Goal: Information Seeking & Learning: Learn about a topic

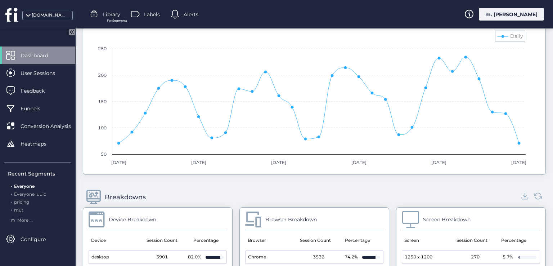
scroll to position [684, 0]
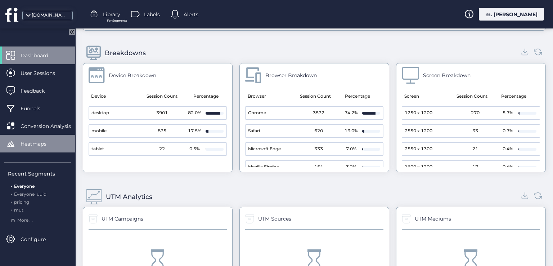
click at [43, 141] on span "Heatmaps" at bounding box center [39, 144] width 37 height 8
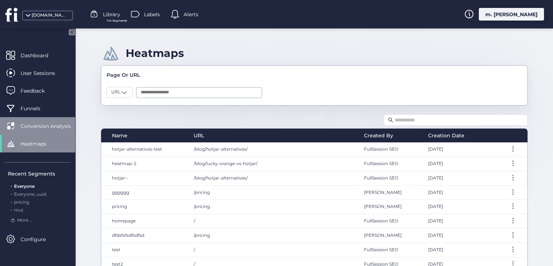
click at [42, 129] on span "Conversion Analysis" at bounding box center [51, 126] width 61 height 8
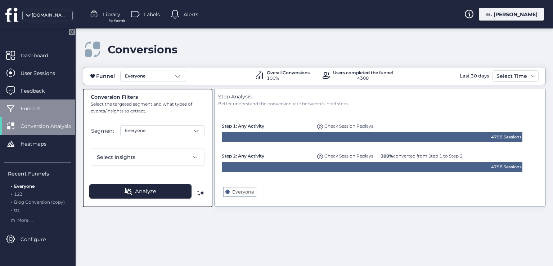
click at [44, 104] on span "Funnels" at bounding box center [36, 108] width 31 height 8
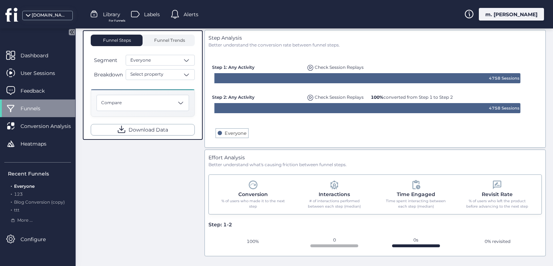
scroll to position [51, 0]
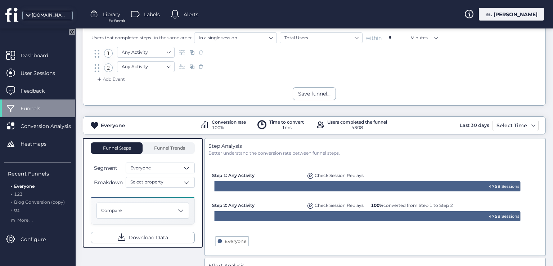
click at [100, 9] on div at bounding box center [95, 14] width 11 height 11
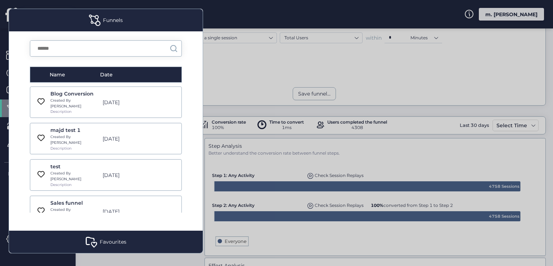
click at [75, 91] on div "Blog Conversion" at bounding box center [74, 94] width 48 height 8
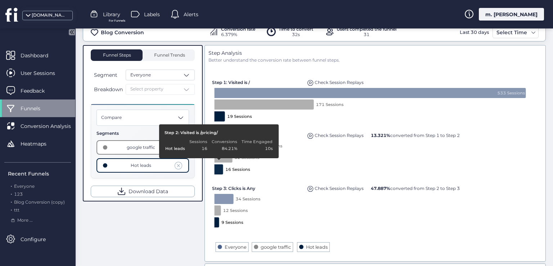
scroll to position [123, 0]
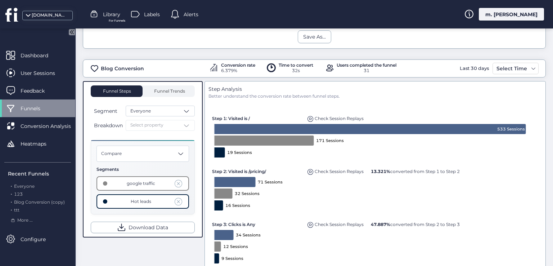
click at [143, 122] on div "Breakdown Select property" at bounding box center [143, 125] width 104 height 11
click at [192, 125] on div "Breakdown Select property" at bounding box center [143, 125] width 104 height 11
click at [161, 142] on div "Compare Segments google traffic Hot leads" at bounding box center [143, 177] width 104 height 75
click at [173, 149] on div "Compare" at bounding box center [143, 154] width 93 height 16
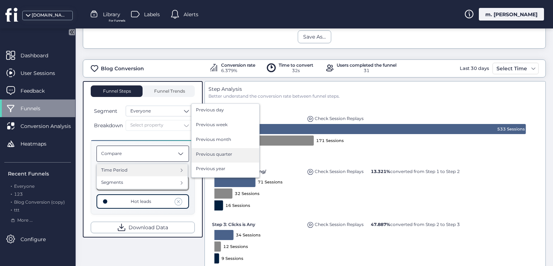
click at [240, 148] on div "Previous quarter" at bounding box center [226, 155] width 68 height 15
click at [202, 151] on span "Previous quarter" at bounding box center [214, 154] width 36 height 7
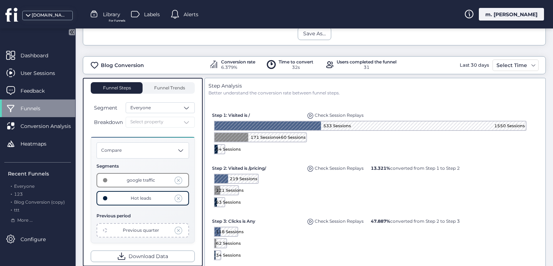
scroll to position [117, 0]
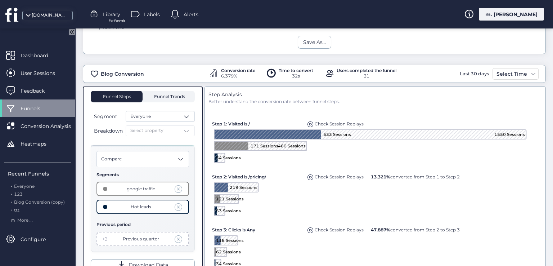
click at [165, 97] on span "Funnel Trends" at bounding box center [168, 96] width 33 height 4
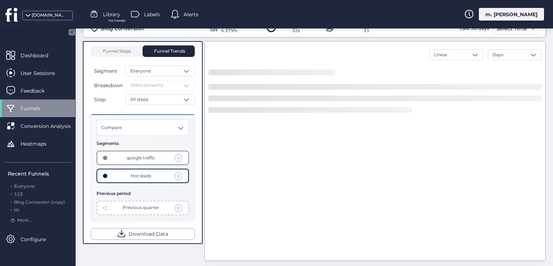
scroll to position [226, 0]
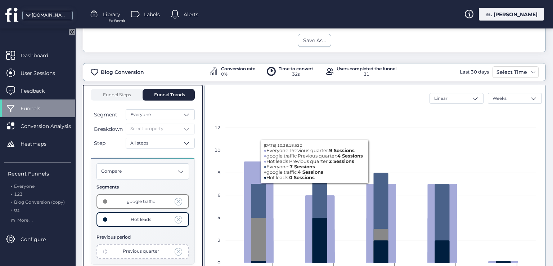
scroll to position [107, 0]
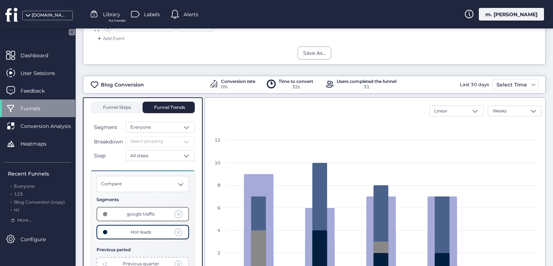
click at [125, 105] on span "Funnel Steps" at bounding box center [116, 107] width 29 height 4
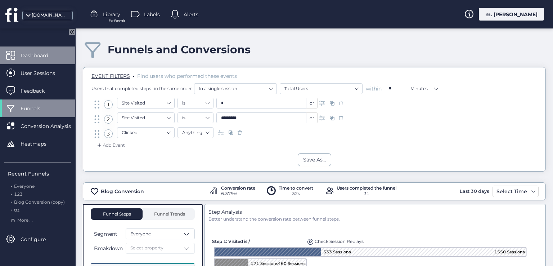
click at [58, 55] on span "Dashboard" at bounding box center [40, 56] width 39 height 8
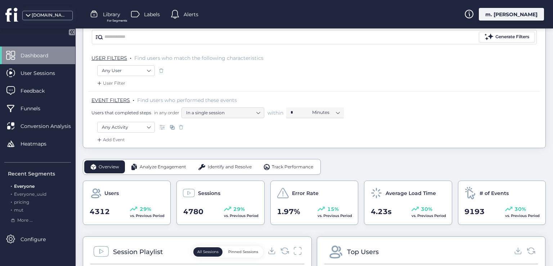
scroll to position [144, 0]
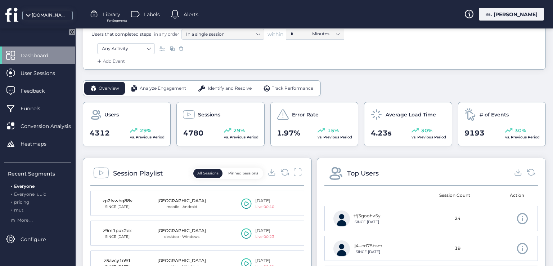
click at [518, 13] on div "m. [PERSON_NAME]" at bounding box center [511, 14] width 65 height 13
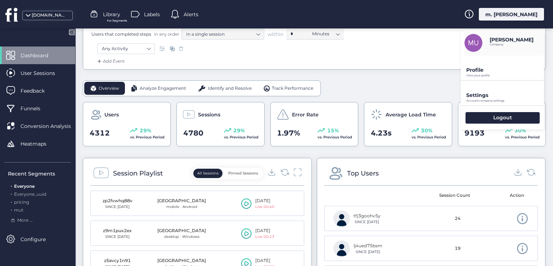
click at [486, 72] on p "Profile" at bounding box center [506, 70] width 78 height 6
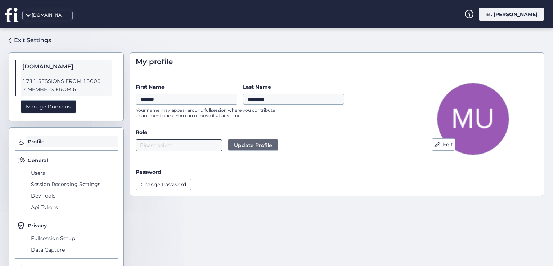
click at [190, 149] on nz-select-top-control "Please select" at bounding box center [179, 145] width 86 height 12
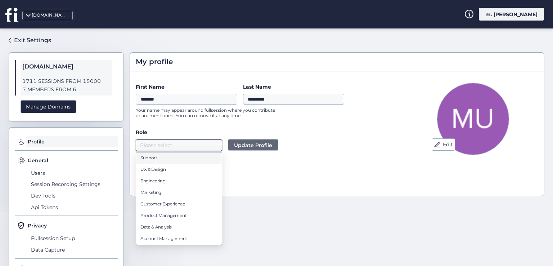
click at [248, 171] on div "Password" at bounding box center [266, 172] width 261 height 8
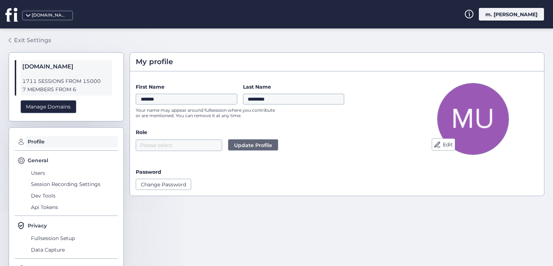
click at [29, 43] on div "Exit Settings" at bounding box center [32, 40] width 37 height 9
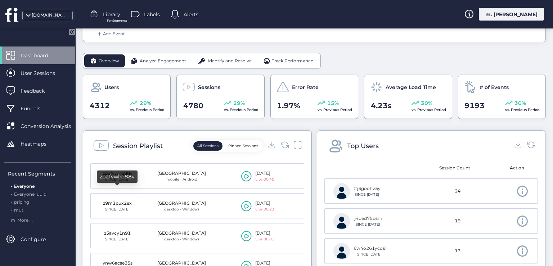
scroll to position [144, 0]
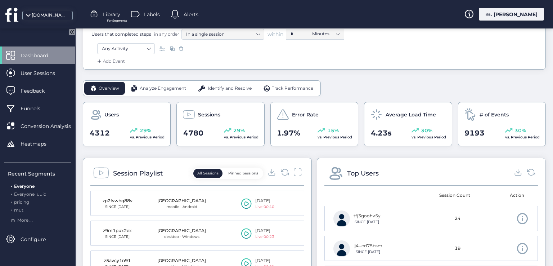
click at [71, 32] on icon at bounding box center [71, 32] width 2 height 4
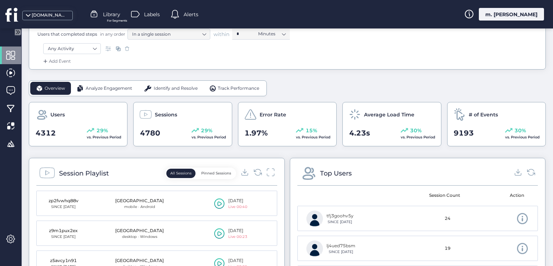
click at [18, 31] on icon at bounding box center [19, 32] width 2 height 4
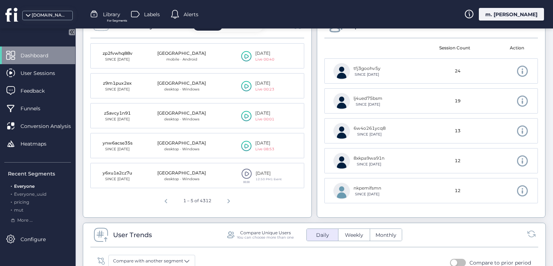
scroll to position [324, 0]
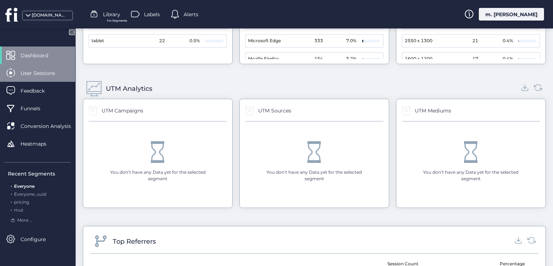
click at [43, 77] on div "User Sessions" at bounding box center [37, 73] width 75 height 18
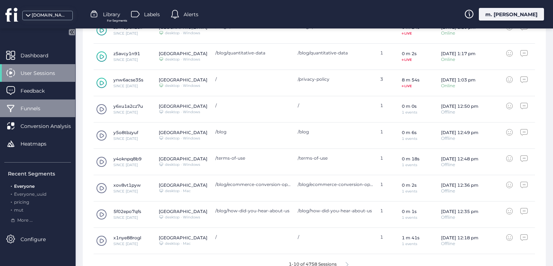
scroll to position [295, 0]
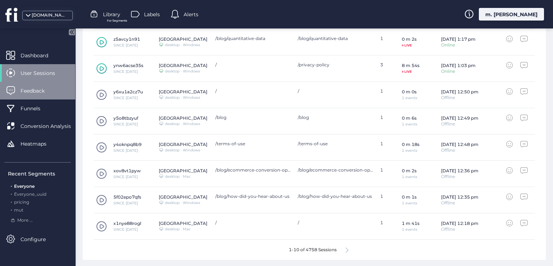
click at [48, 95] on div "Feedback" at bounding box center [37, 91] width 75 height 18
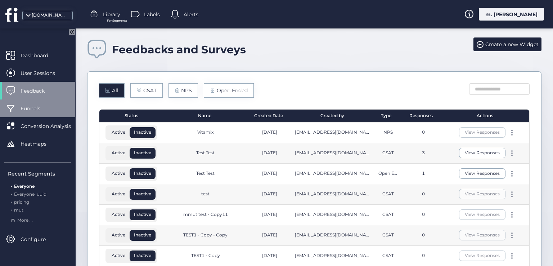
click at [50, 110] on span "Funnels" at bounding box center [36, 108] width 31 height 8
